Goal: Information Seeking & Learning: Find specific page/section

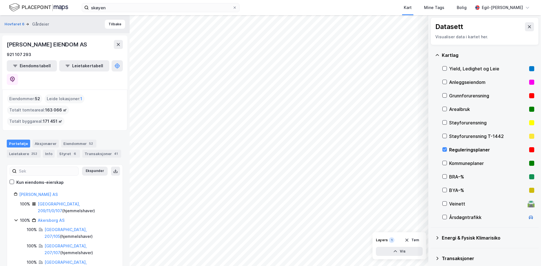
click at [130, 13] on div "skøyen Kart Mine Tags [PERSON_NAME]" at bounding box center [270, 7] width 541 height 15
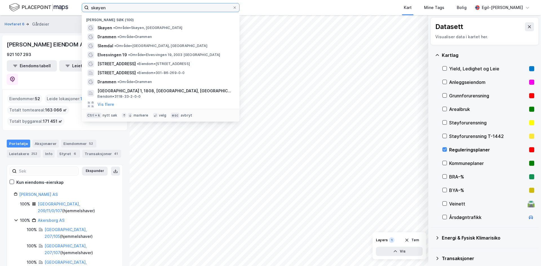
click at [121, 10] on input "skøyen" at bounding box center [161, 7] width 144 height 8
type input "s"
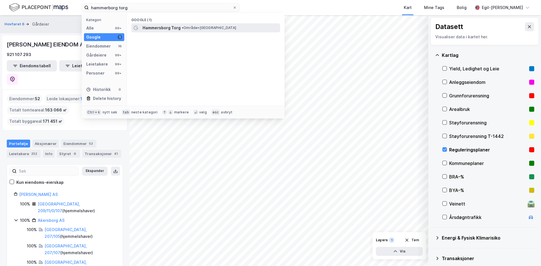
click at [166, 27] on span "Hammersborg Torg" at bounding box center [162, 28] width 38 height 7
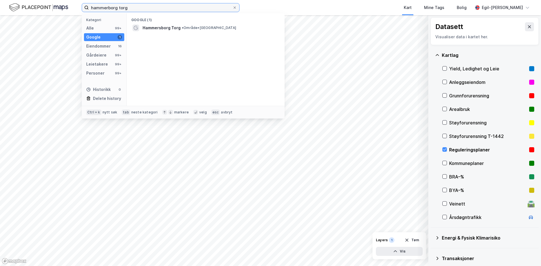
drag, startPoint x: 130, startPoint y: 10, endPoint x: 79, endPoint y: 6, distance: 51.1
click at [79, 6] on div "hammerborg torg Kategori Alle 99+ Google 1 Eiendommer 16 Gårdeiere 99+ Leietake…" at bounding box center [270, 7] width 541 height 15
click at [119, 6] on input "208/360, [GEOGRAPHIC_DATA]" at bounding box center [161, 7] width 144 height 8
type input "2"
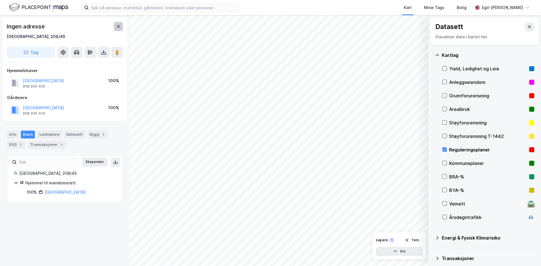
click at [119, 28] on icon at bounding box center [118, 26] width 5 height 5
